Goal: Complete application form

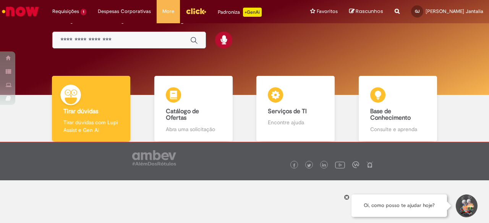
scroll to position [29, 0]
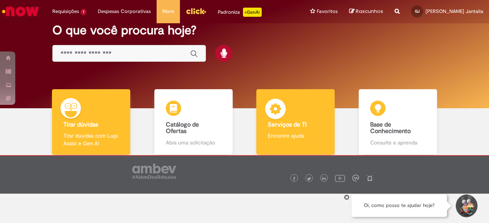
click at [296, 129] on div "Serviços de TI Serviços de TI Encontre ajuda" at bounding box center [295, 122] width 78 height 66
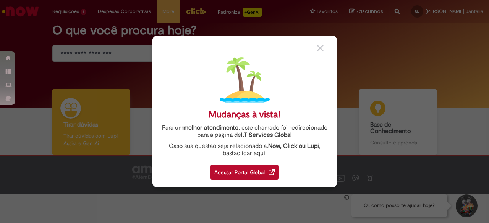
click at [252, 169] on div "Acessar Portal Global" at bounding box center [244, 172] width 68 height 15
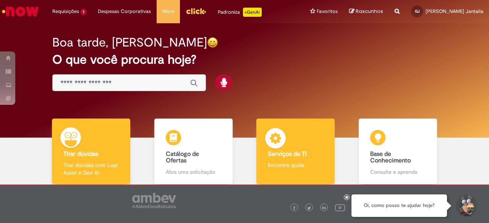
click at [292, 163] on p "Encontre ajuda" at bounding box center [295, 166] width 55 height 8
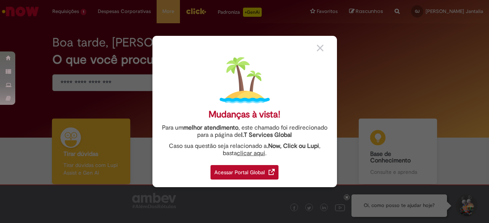
click at [264, 174] on div "Acessar Portal Global" at bounding box center [244, 172] width 68 height 15
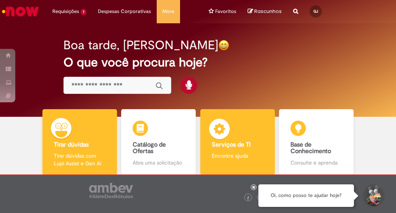
click at [228, 138] on div "Serviços de TI Serviços de TI Encontre ajuda" at bounding box center [237, 142] width 74 height 66
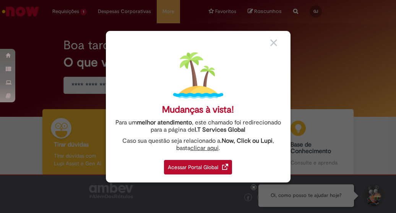
click at [199, 148] on link "clicar aqui" at bounding box center [204, 146] width 28 height 12
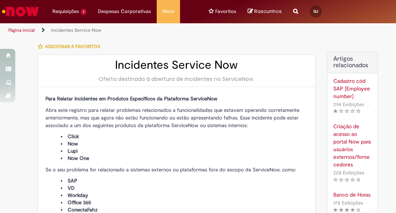
type input "**********"
type input "****"
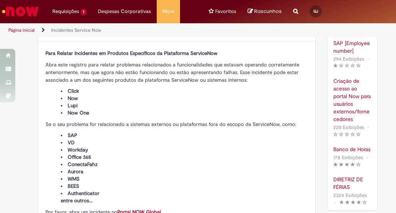
scroll to position [56, 0]
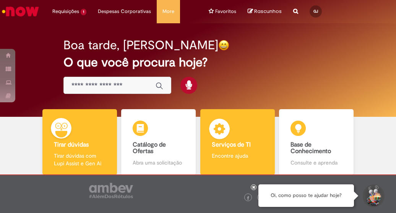
click at [225, 149] on div "Serviços de TI Serviços de TI Encontre ajuda" at bounding box center [237, 142] width 74 height 66
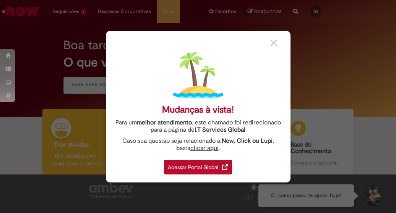
click at [183, 172] on div "Acessar Portal Global" at bounding box center [198, 167] width 68 height 15
